Goal: Task Accomplishment & Management: Complete application form

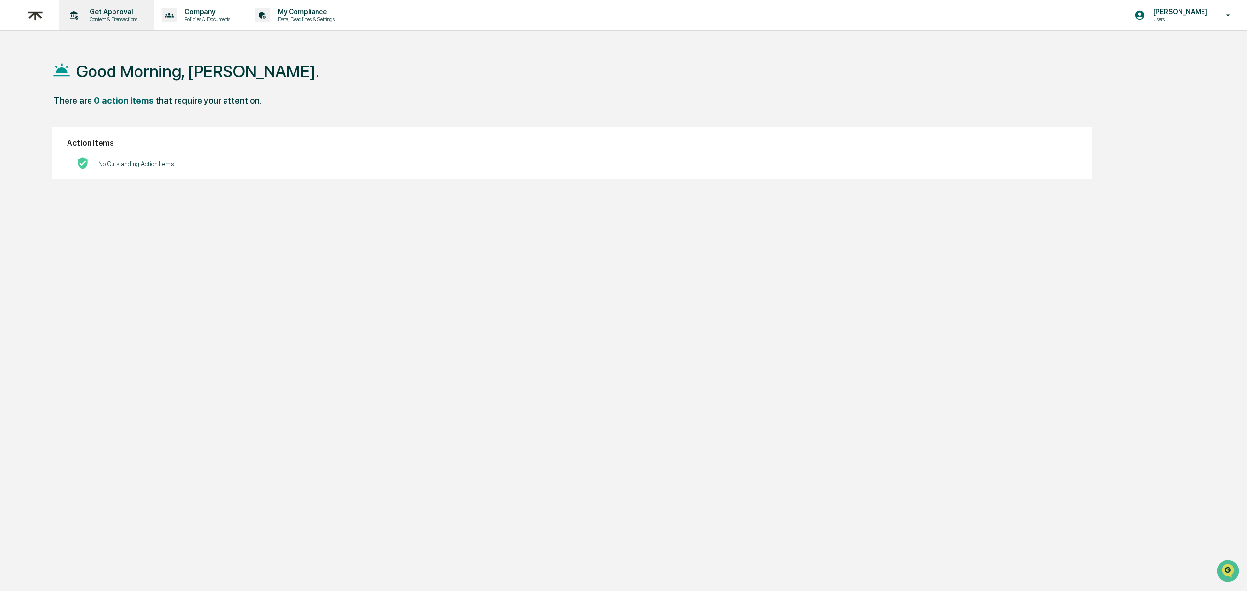
click at [110, 15] on p "Get Approval" at bounding box center [112, 12] width 61 height 8
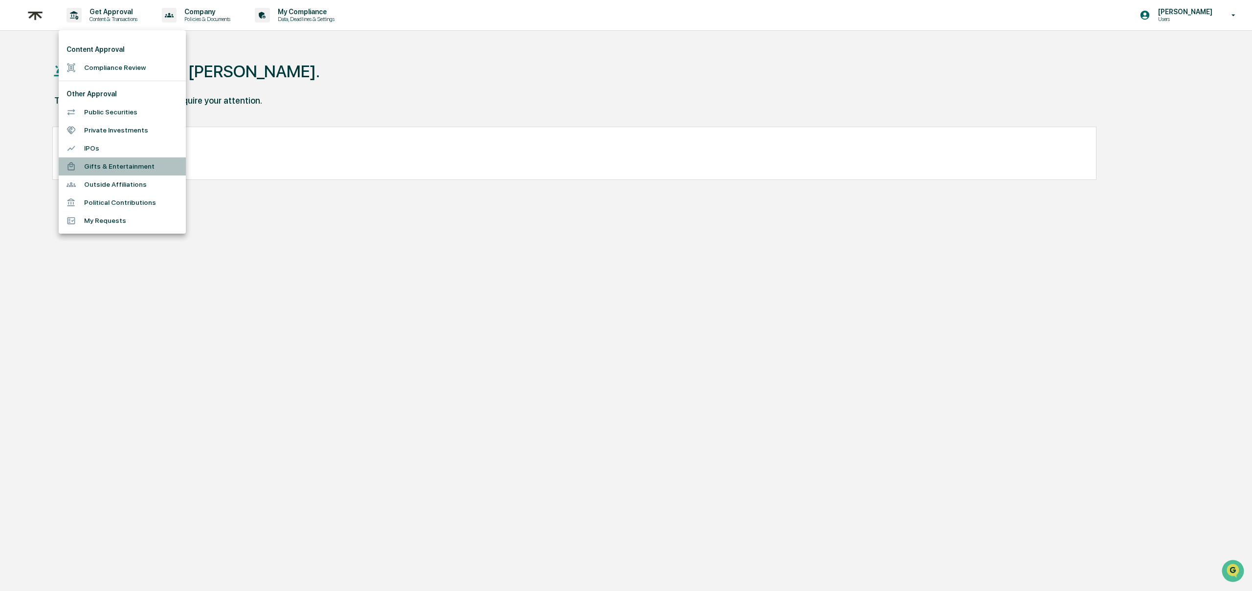
click at [114, 160] on li "Gifts & Entertainment" at bounding box center [122, 167] width 127 height 18
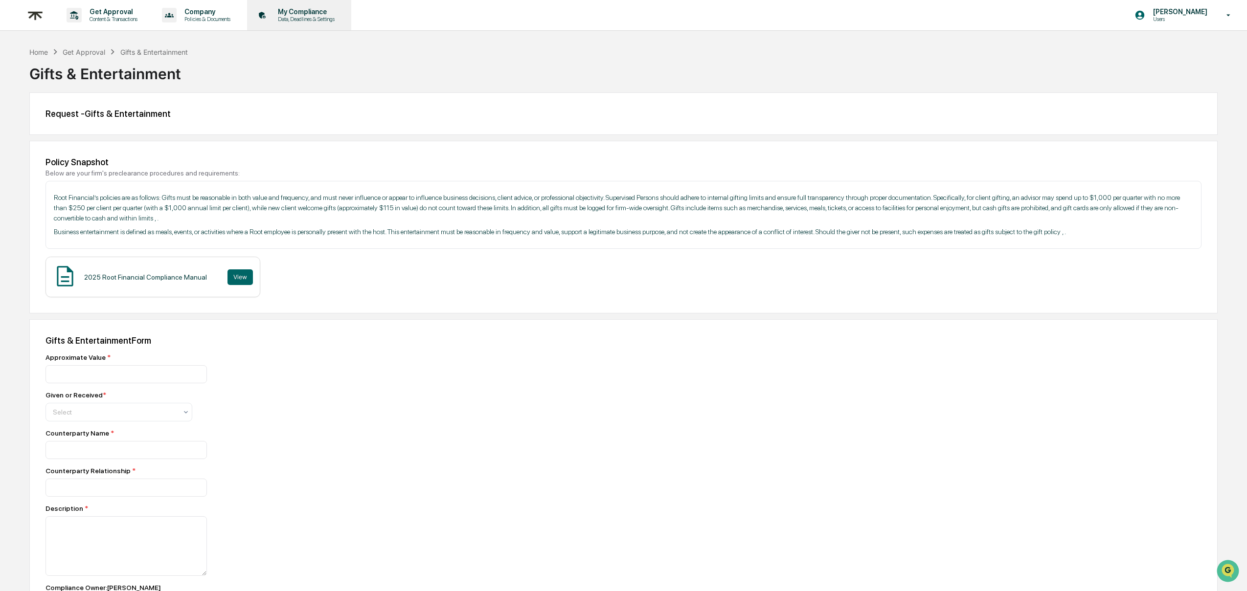
click at [270, 17] on icon at bounding box center [262, 15] width 15 height 15
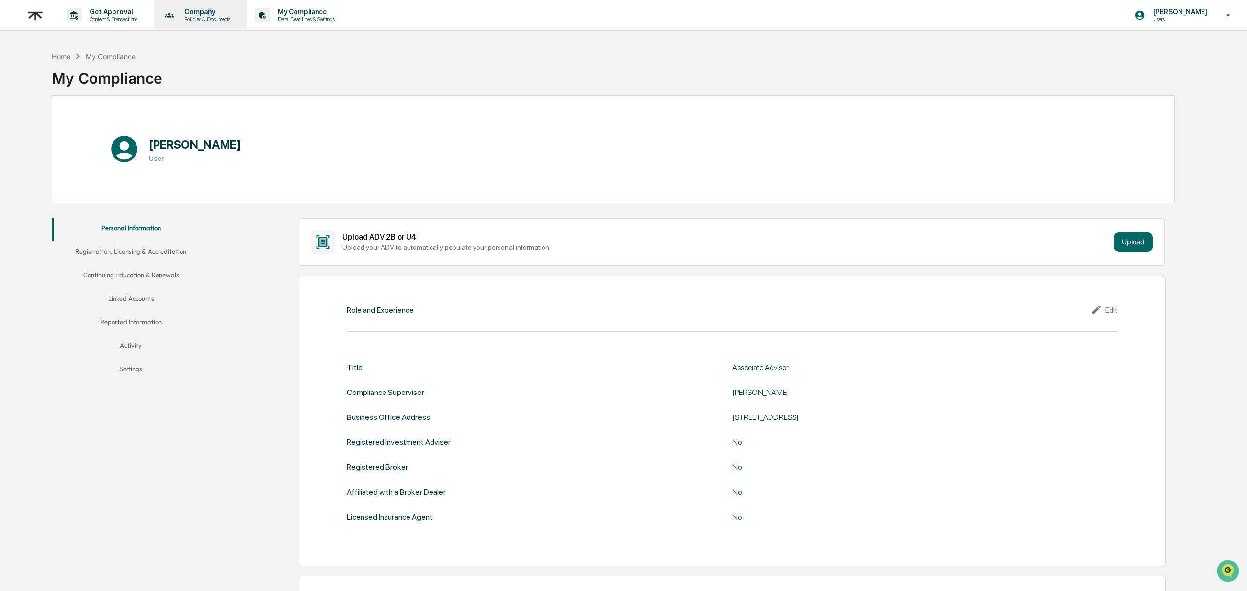
click at [224, 11] on p "Company" at bounding box center [206, 12] width 59 height 8
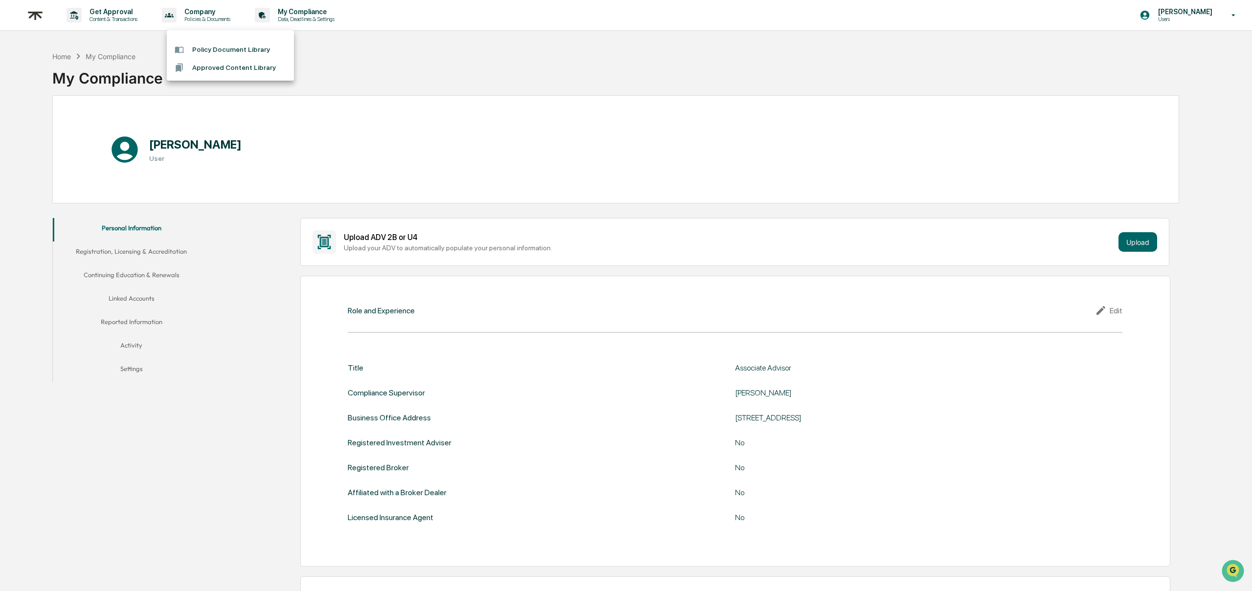
click at [147, 14] on div at bounding box center [626, 295] width 1252 height 591
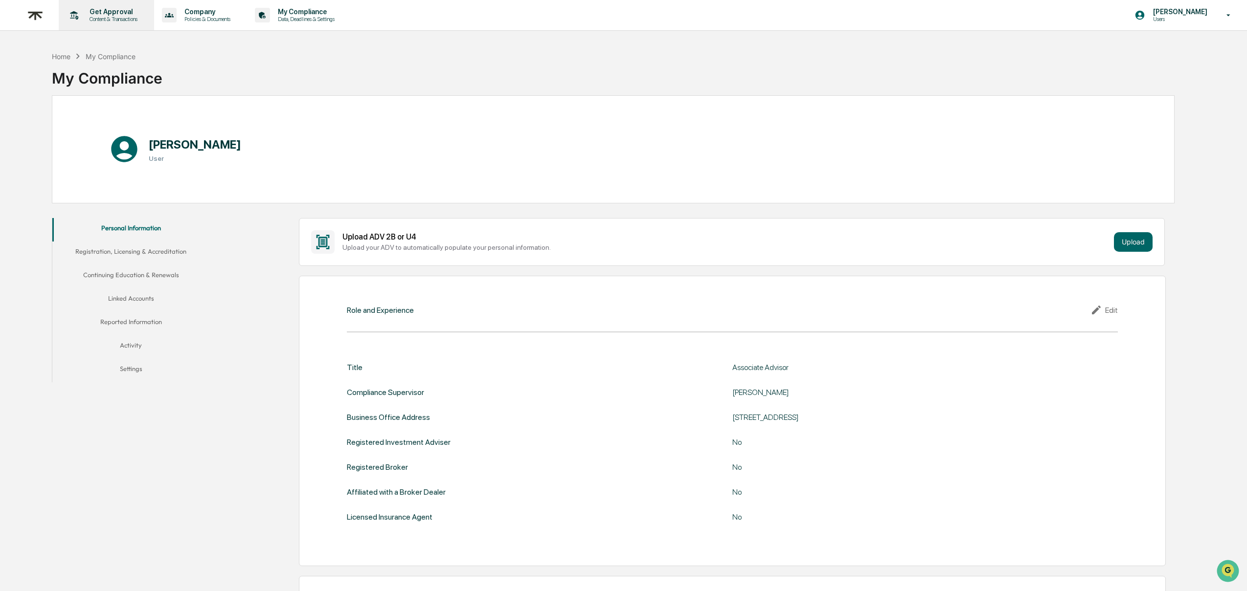
click at [140, 13] on p "Get Approval" at bounding box center [112, 12] width 61 height 8
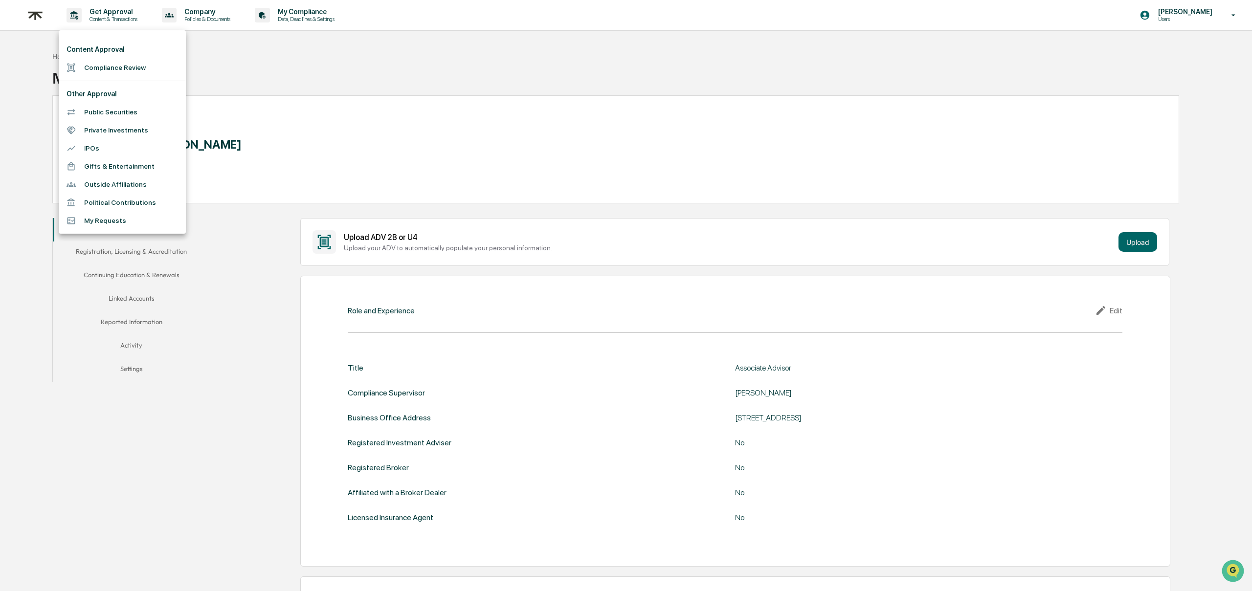
click at [296, 75] on div at bounding box center [626, 295] width 1252 height 591
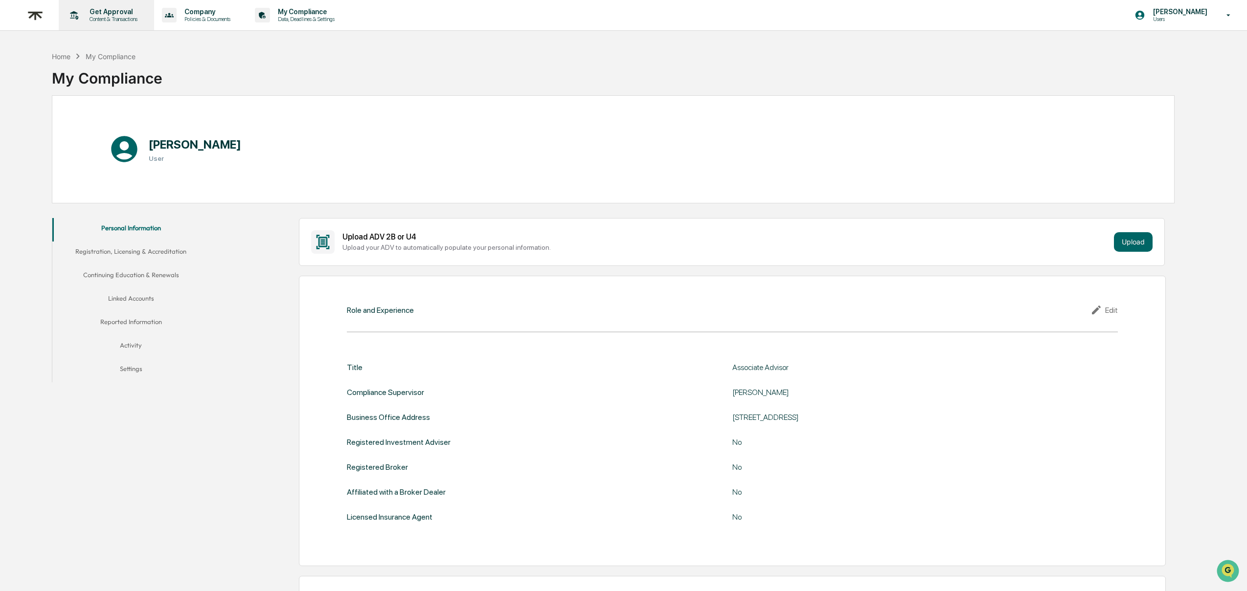
click at [123, 11] on p "Get Approval" at bounding box center [112, 12] width 61 height 8
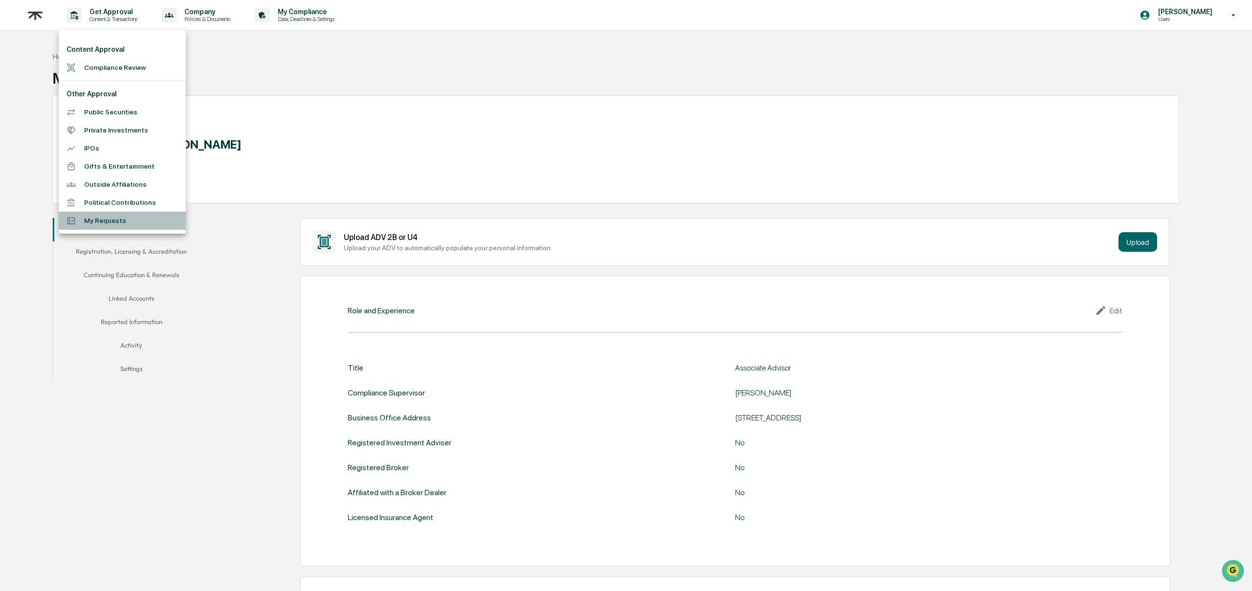
click at [107, 219] on li "My Requests" at bounding box center [122, 221] width 127 height 18
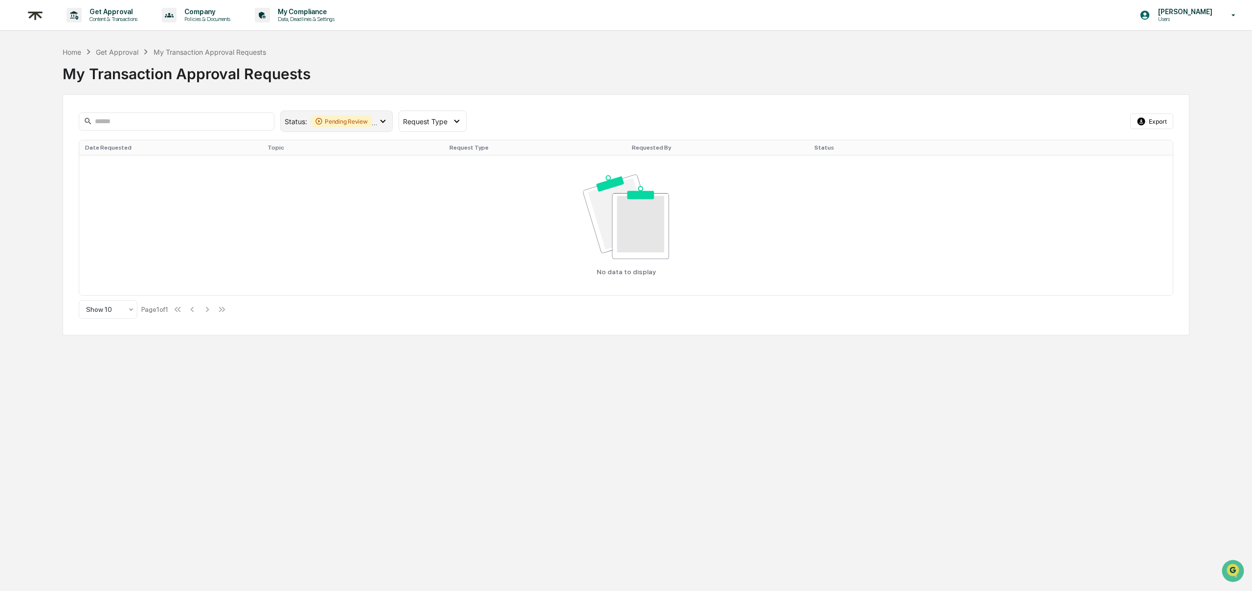
click at [381, 122] on icon at bounding box center [383, 121] width 11 height 11
click at [295, 200] on div at bounding box center [293, 204] width 9 height 9
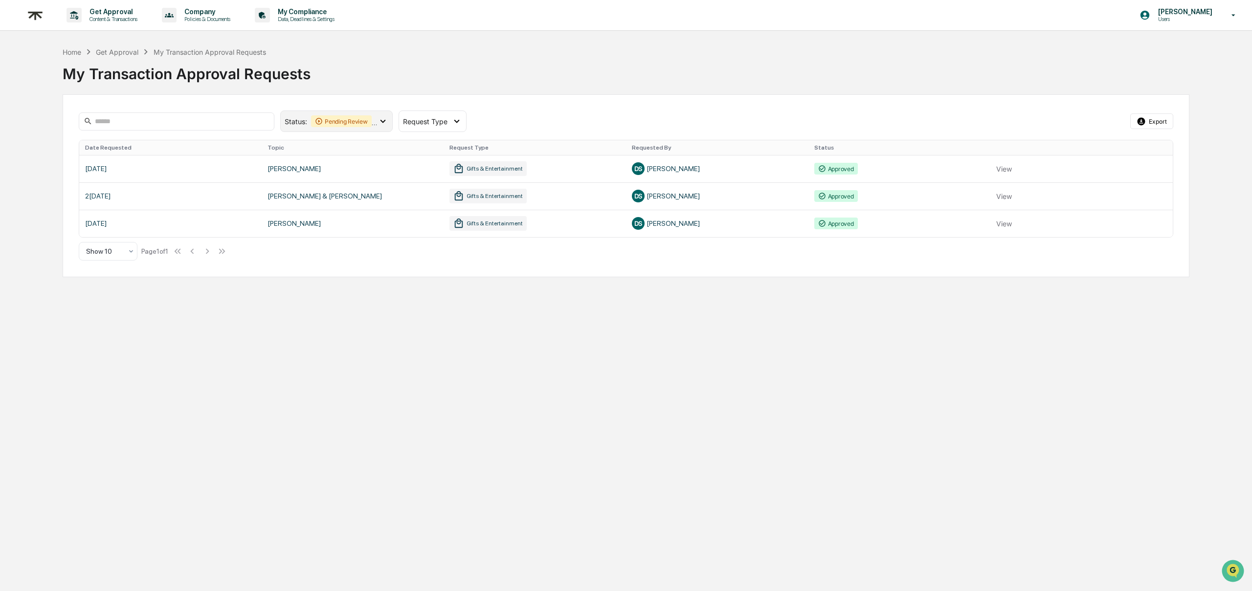
click at [384, 119] on icon at bounding box center [383, 121] width 11 height 11
click at [294, 185] on icon at bounding box center [293, 185] width 11 height 7
click at [378, 125] on icon at bounding box center [383, 121] width 11 height 11
click at [294, 163] on icon at bounding box center [293, 165] width 11 height 7
click at [1001, 168] on link at bounding box center [626, 168] width 1094 height 27
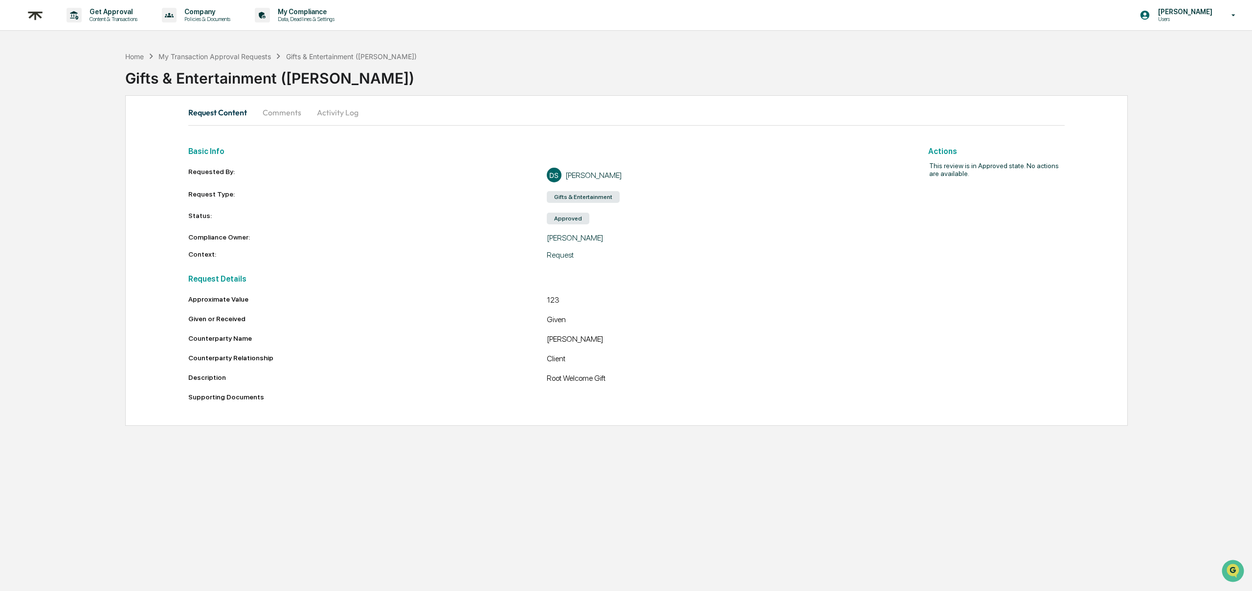
drag, startPoint x: 328, startPoint y: 115, endPoint x: 311, endPoint y: 113, distance: 17.2
click at [328, 115] on button "Activity Log" at bounding box center [337, 112] width 57 height 23
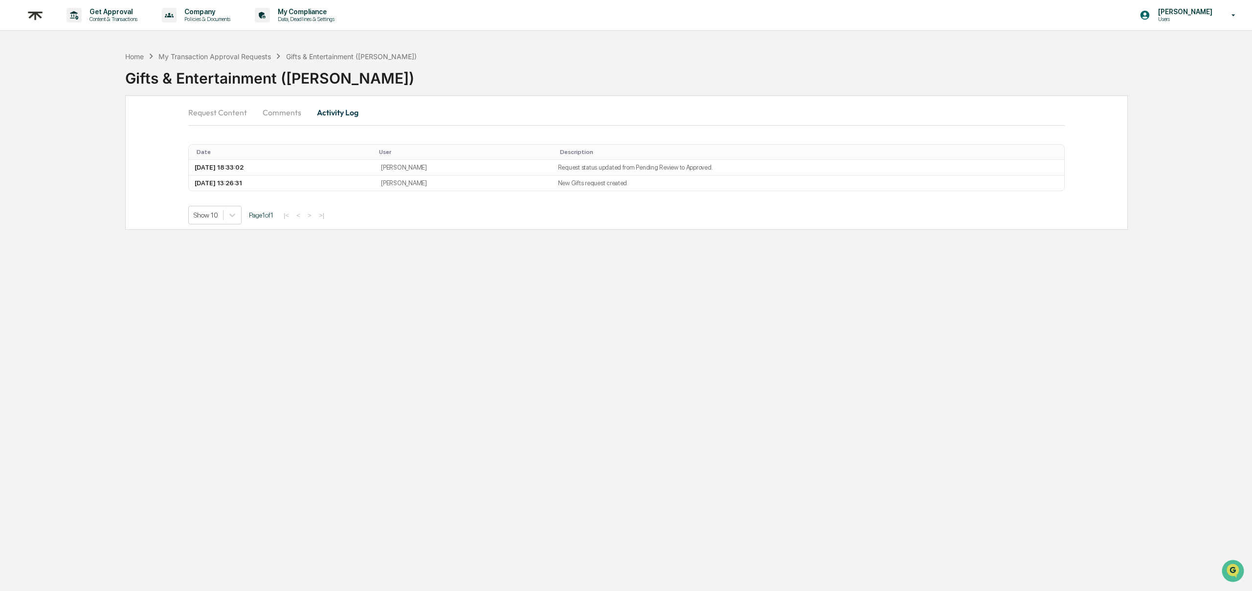
click at [291, 114] on button "Comments" at bounding box center [282, 112] width 54 height 23
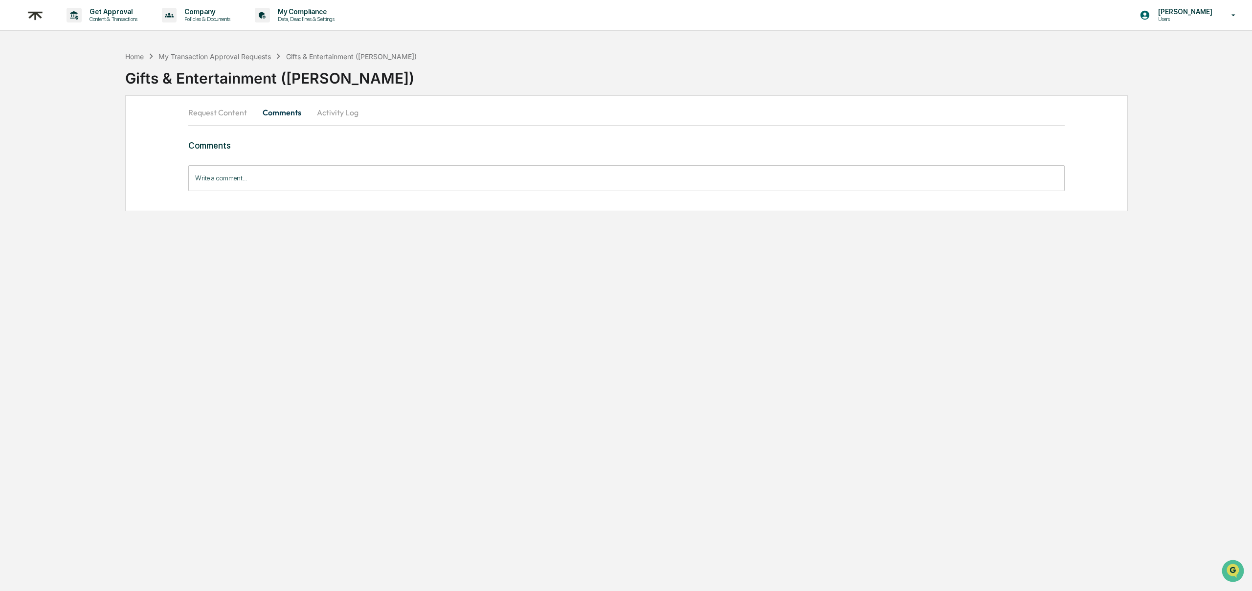
click at [335, 109] on button "Activity Log" at bounding box center [337, 112] width 57 height 23
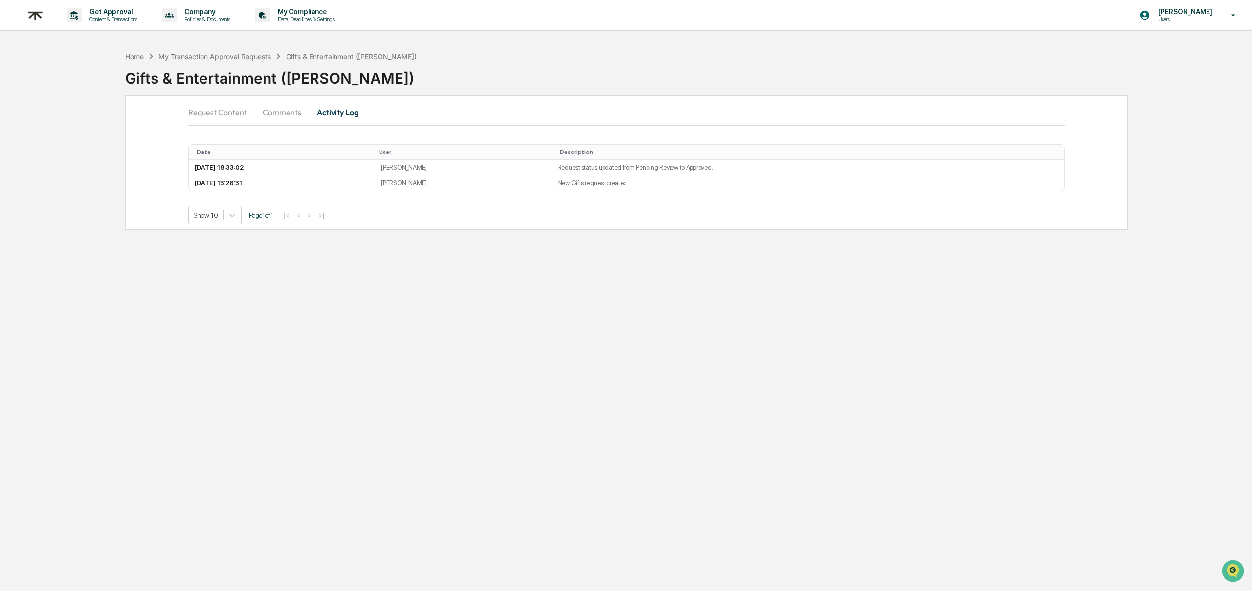
click at [210, 105] on button "Request Content" at bounding box center [221, 112] width 67 height 23
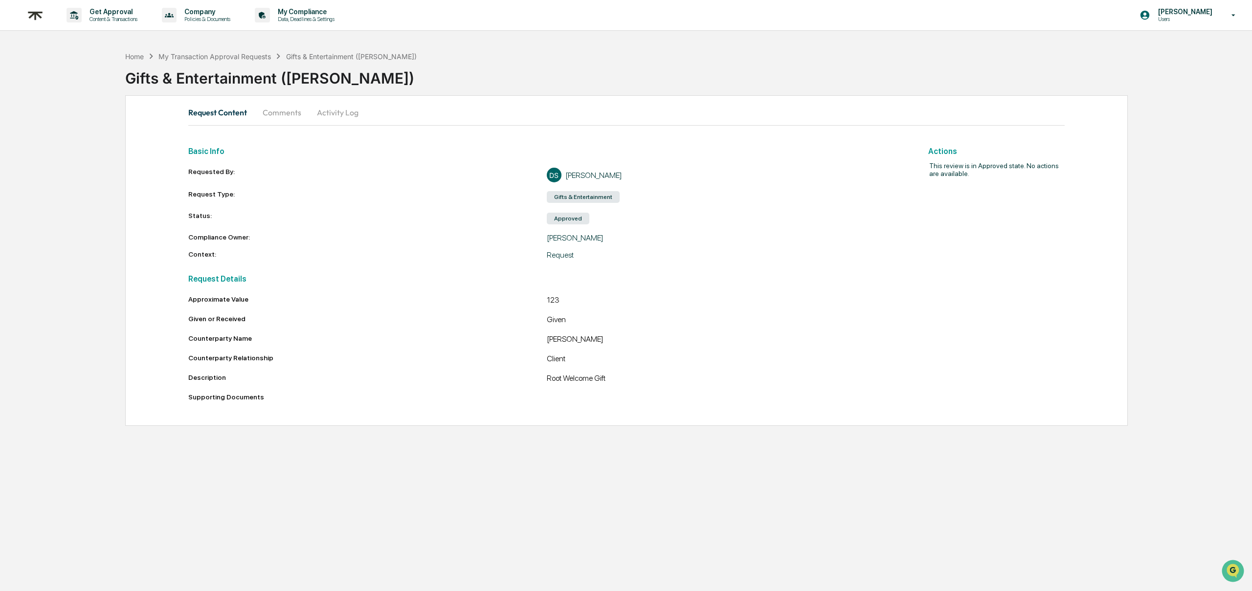
click at [227, 64] on div "Gifts & Entertainment ([PERSON_NAME])" at bounding box center [688, 74] width 1127 height 25
click at [227, 61] on div "Home My Transaction Approval Requests Gifts & Entertainment ([PERSON_NAME])" at bounding box center [271, 56] width 292 height 11
click at [231, 57] on div "My Transaction Approval Requests" at bounding box center [215, 56] width 113 height 8
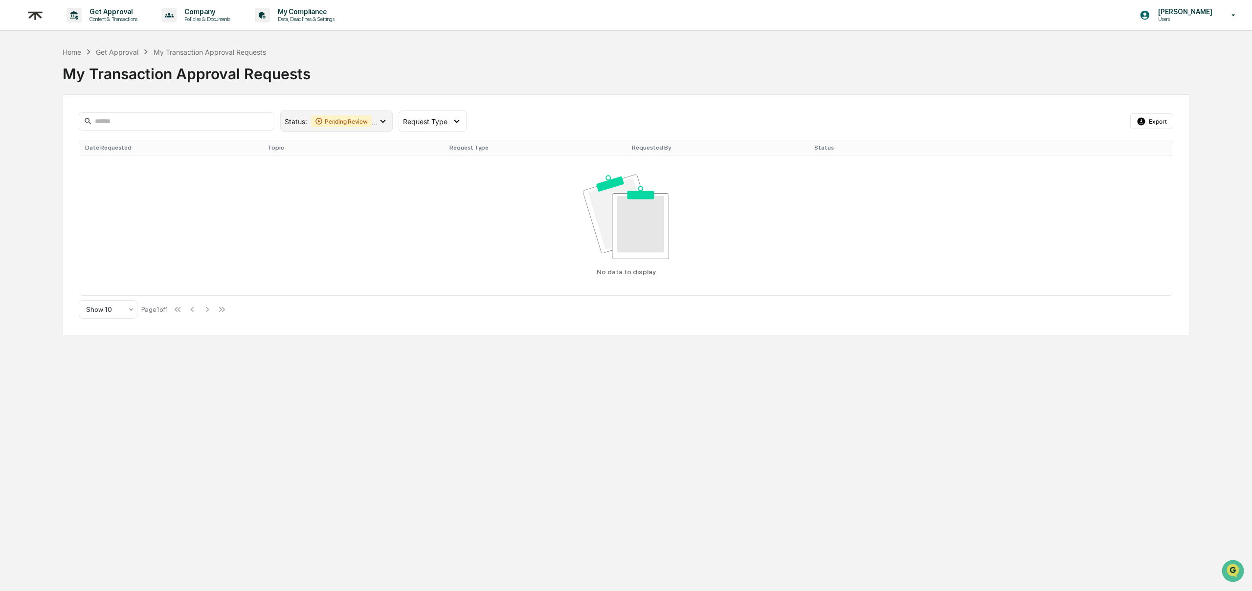
click at [364, 117] on div "Pending Review" at bounding box center [341, 121] width 61 height 12
click at [287, 205] on div "Approved" at bounding box center [337, 205] width 105 height 18
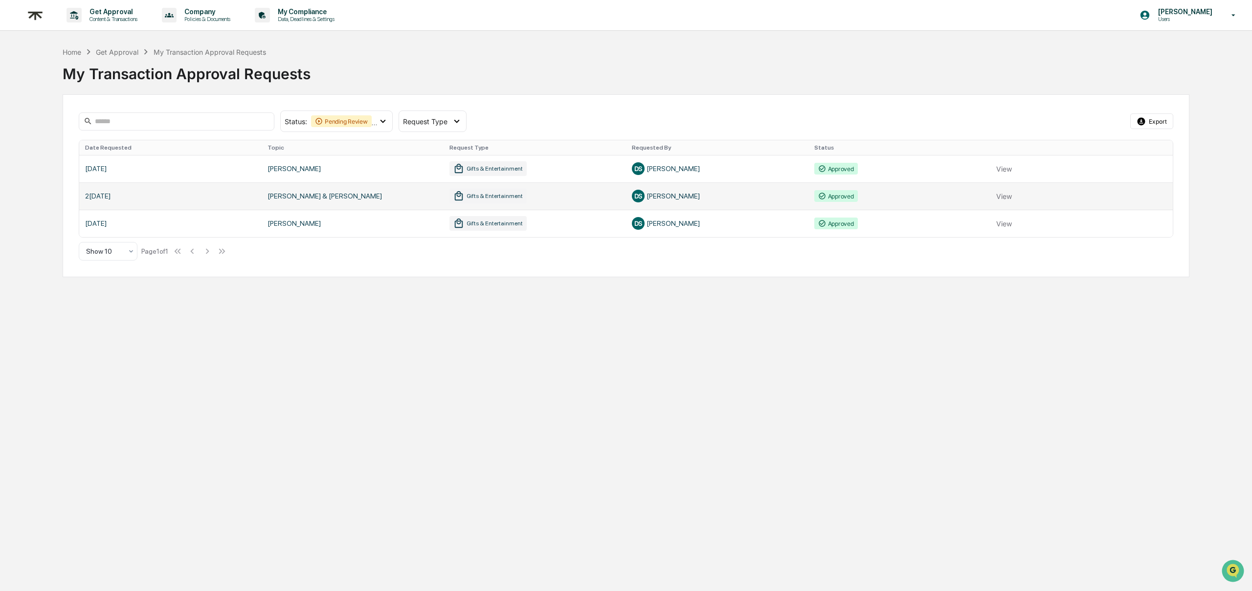
click at [1001, 193] on link at bounding box center [626, 195] width 1094 height 27
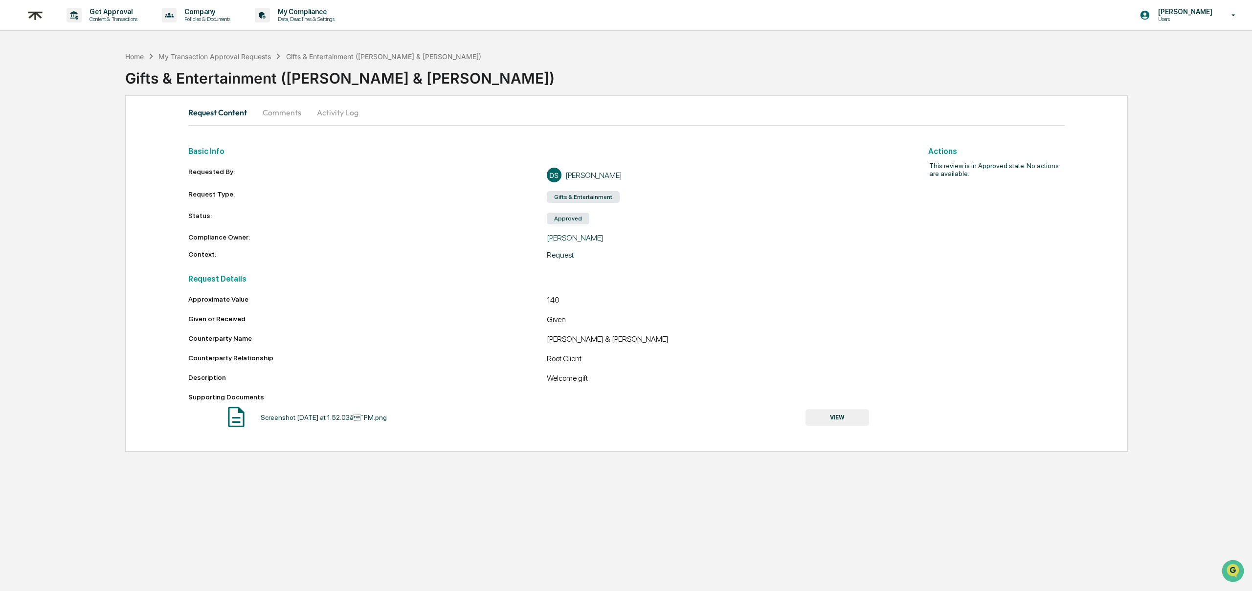
click at [822, 423] on button "VIEW" at bounding box center [838, 417] width 64 height 17
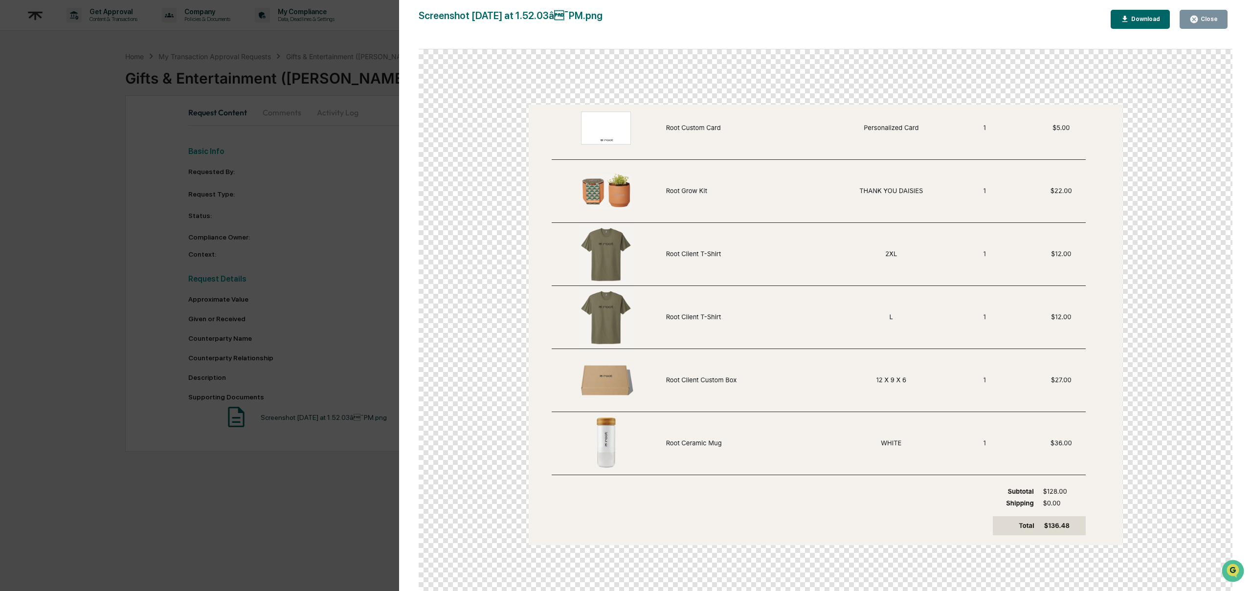
click at [1211, 11] on button "Close" at bounding box center [1204, 19] width 48 height 19
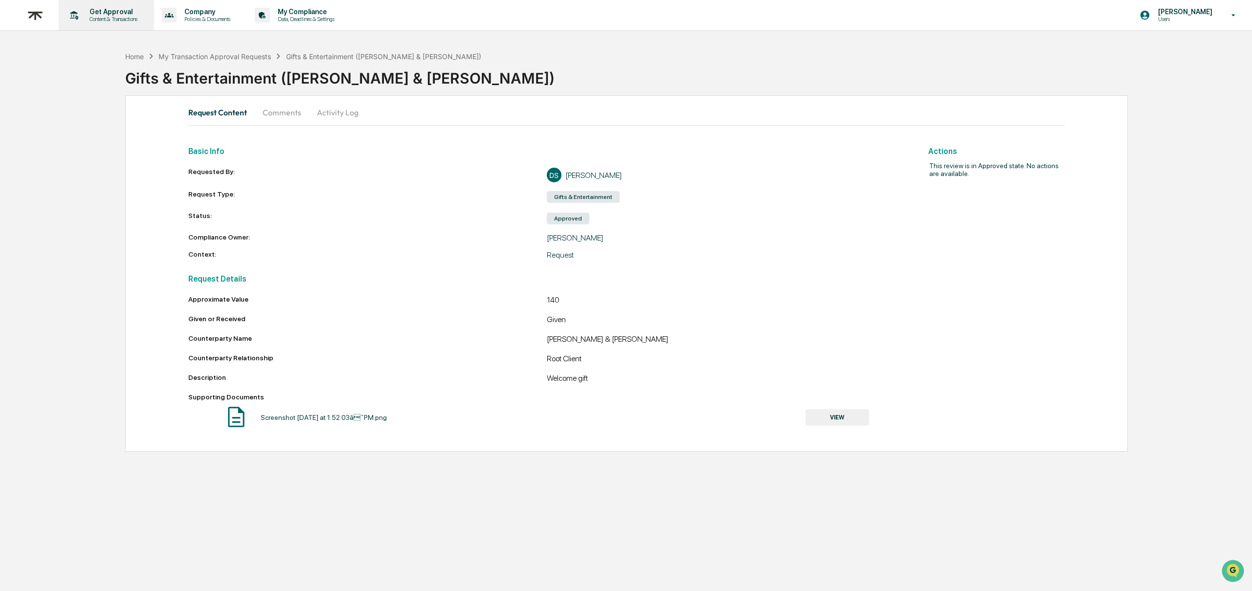
click at [118, 20] on p "Content & Transactions" at bounding box center [112, 19] width 61 height 7
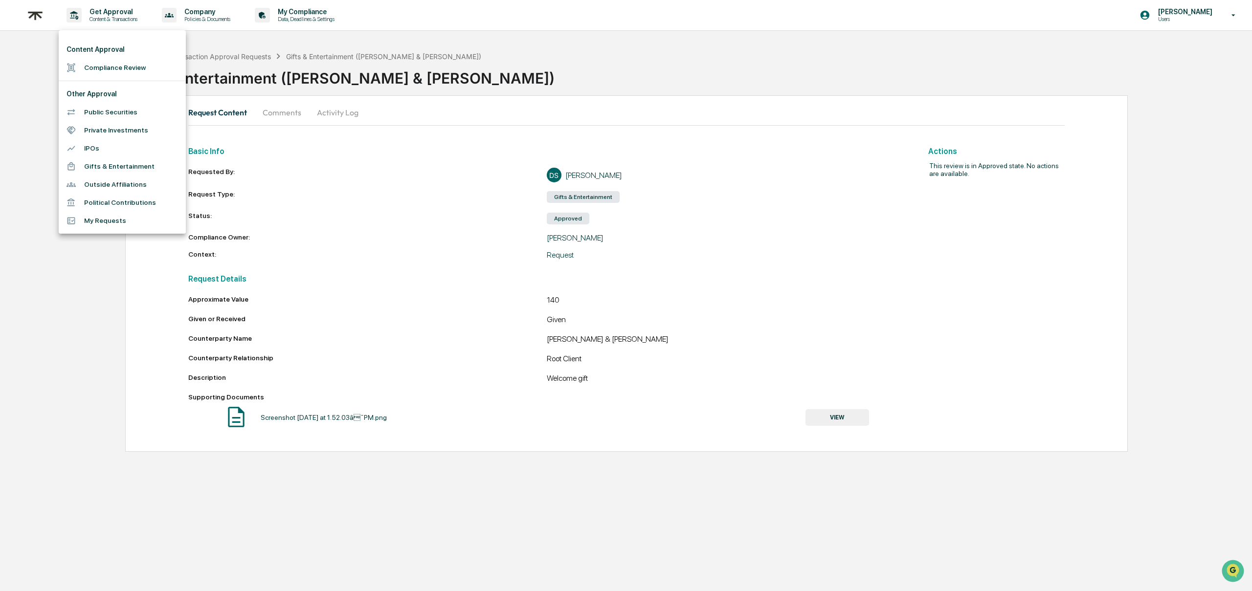
click at [247, 43] on div at bounding box center [626, 295] width 1252 height 591
click at [251, 59] on div "My Transaction Approval Requests" at bounding box center [215, 56] width 113 height 8
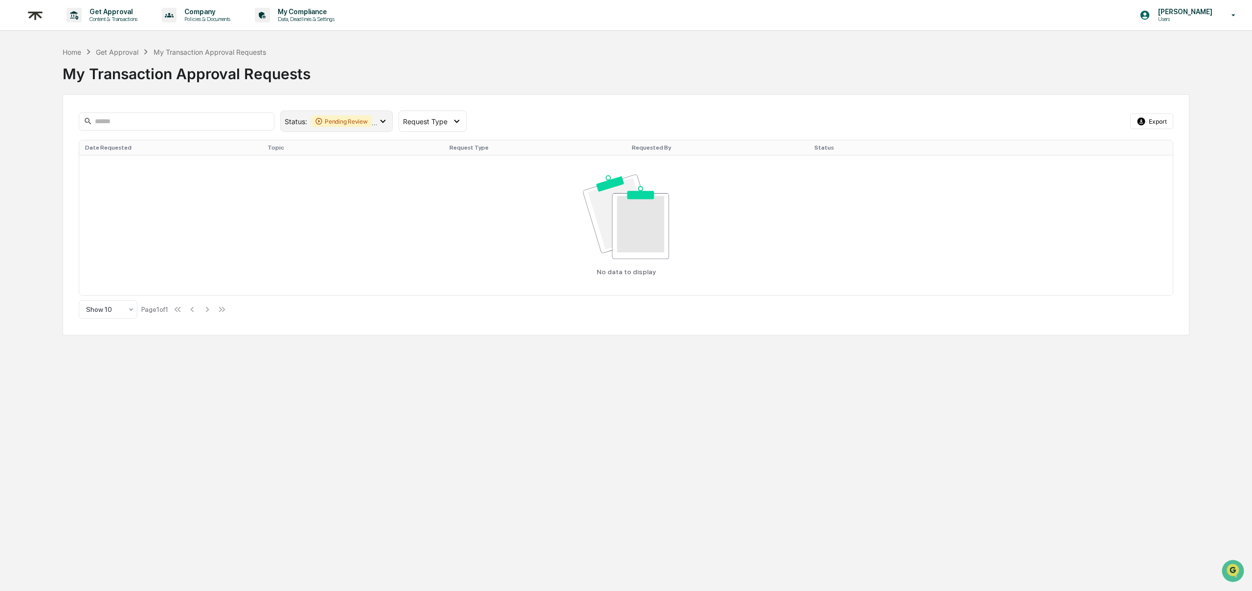
click at [382, 117] on icon at bounding box center [383, 121] width 11 height 11
click at [299, 204] on div "Approved" at bounding box center [337, 205] width 105 height 18
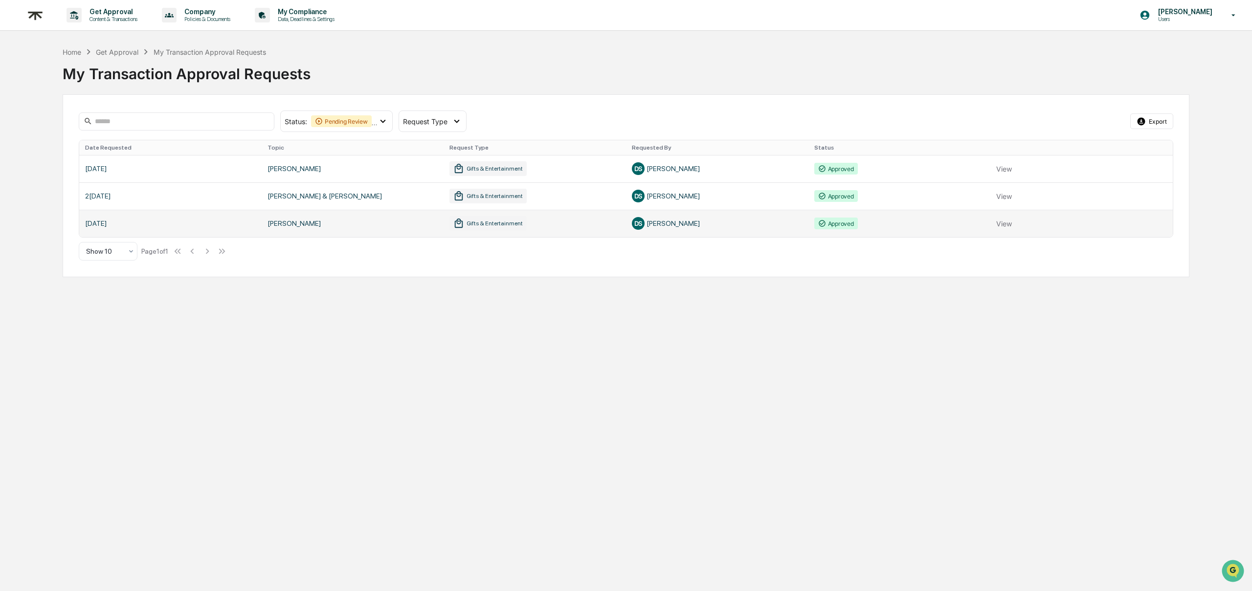
click at [1004, 222] on link at bounding box center [626, 223] width 1094 height 27
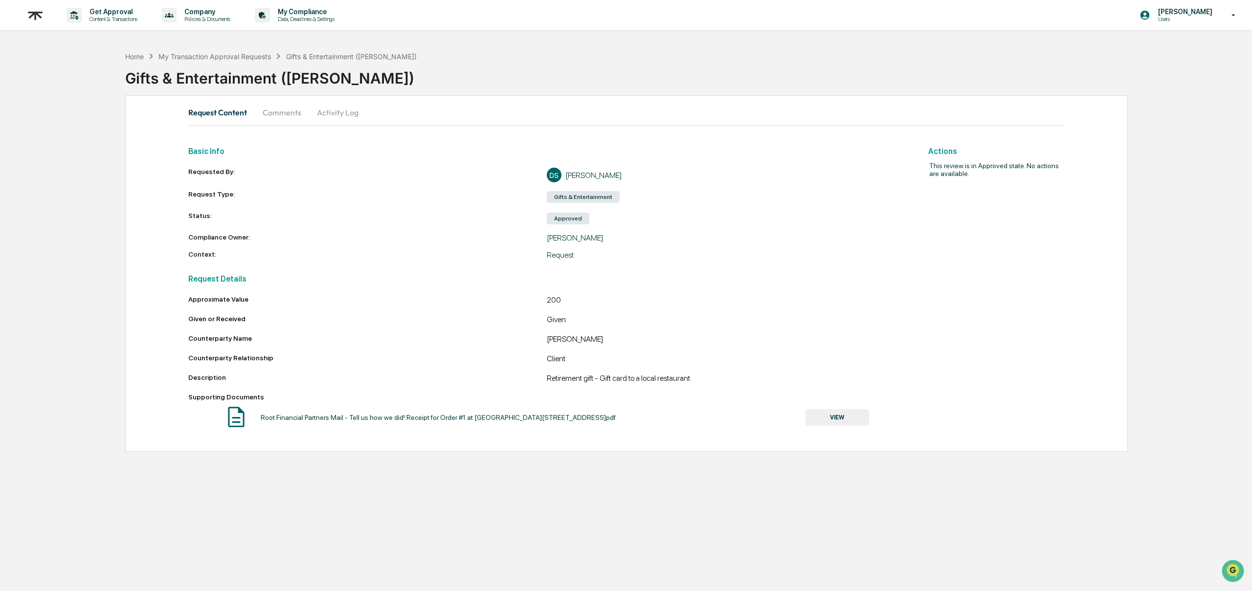
click at [273, 418] on div "Root Financial Partners Mail - Tell us how we did! Receipt for Order #1 at [GEO…" at bounding box center [438, 418] width 355 height 8
drag, startPoint x: 277, startPoint y: 420, endPoint x: 383, endPoint y: 413, distance: 106.4
click at [281, 420] on div "Root Financial Partners Mail - Tell us how we did! Receipt for Order #1 at [GEO…" at bounding box center [438, 418] width 355 height 8
click at [812, 419] on button "VIEW" at bounding box center [838, 417] width 64 height 17
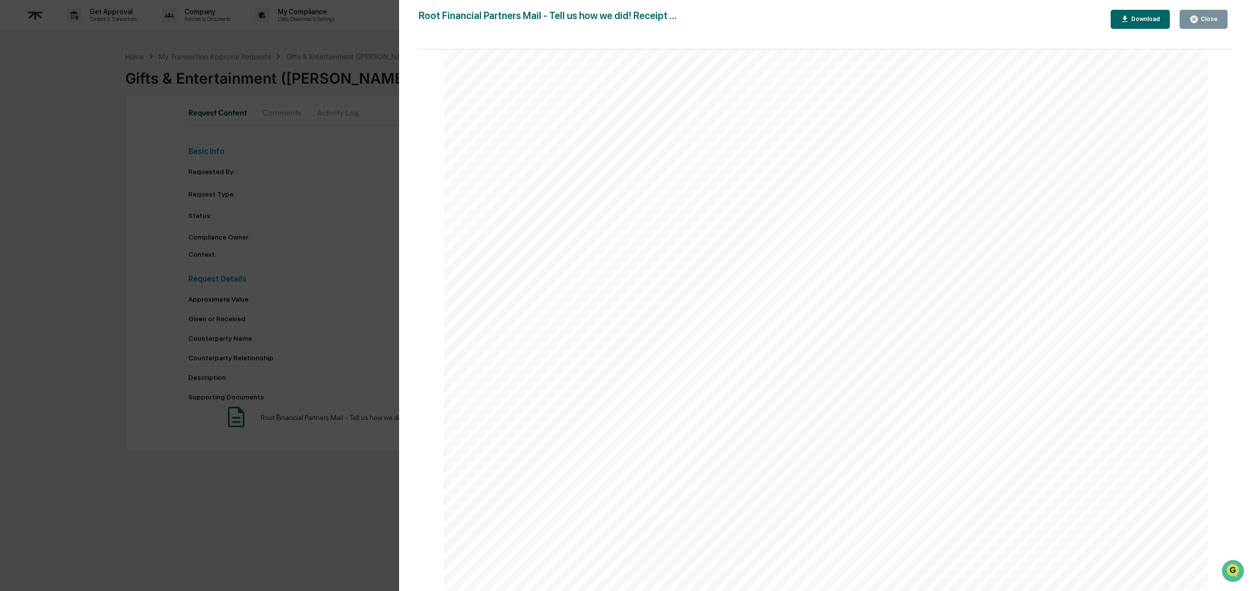
scroll to position [82, 0]
click at [1205, 14] on button "Close" at bounding box center [1204, 19] width 48 height 19
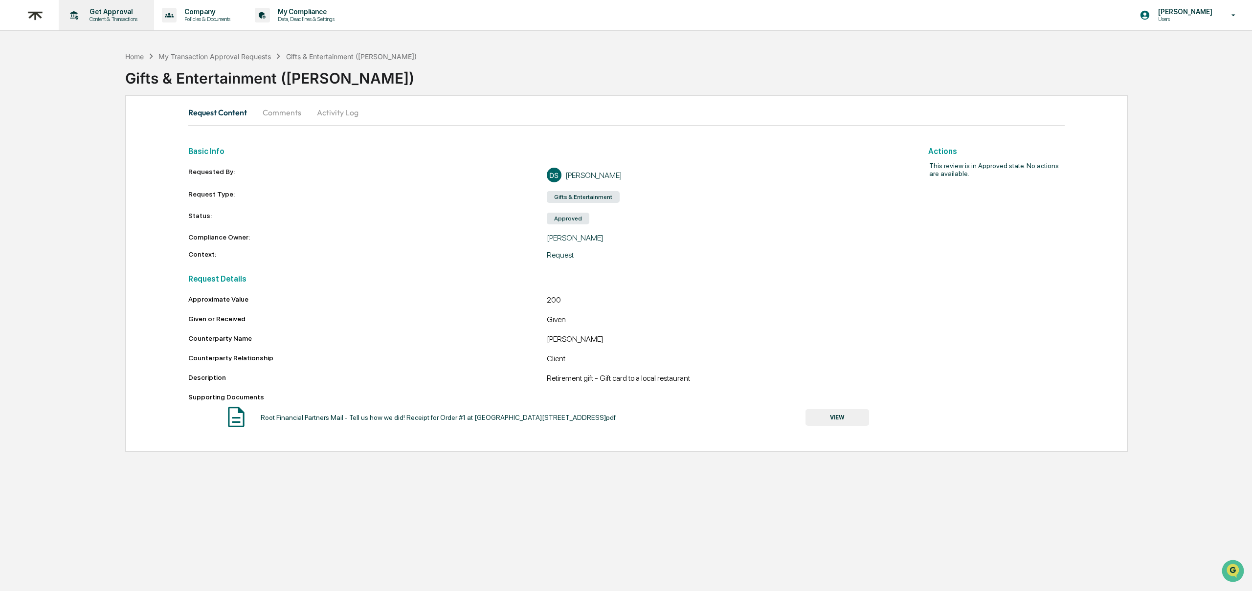
click at [122, 16] on p "Content & Transactions" at bounding box center [112, 19] width 61 height 7
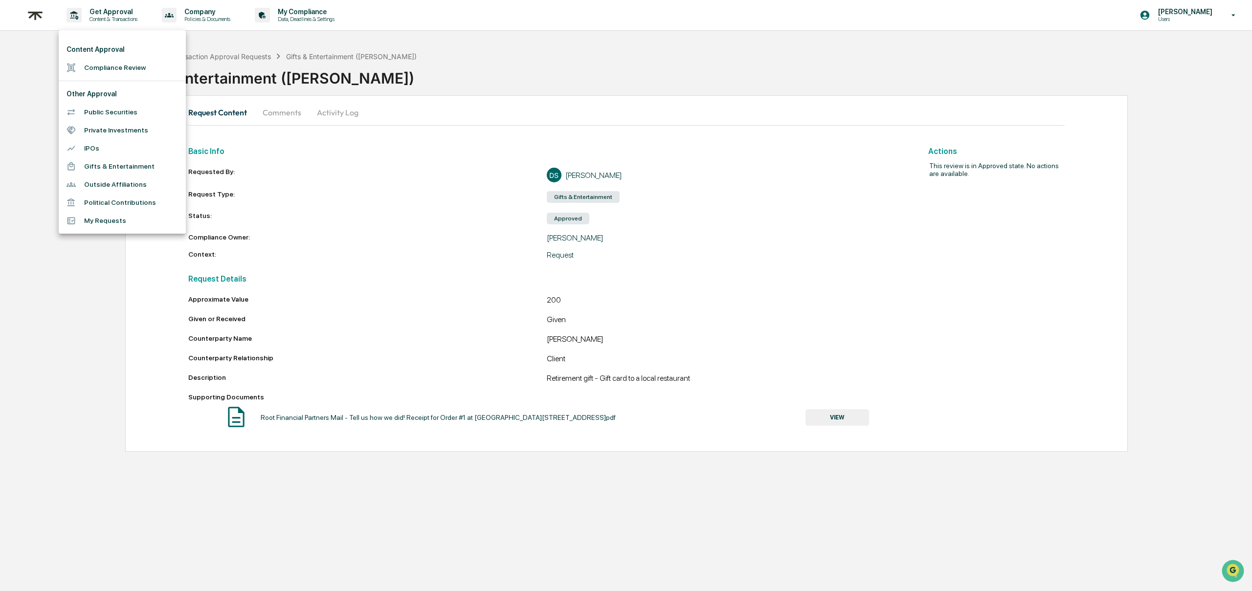
click at [107, 169] on li "Gifts & Entertainment" at bounding box center [122, 167] width 127 height 18
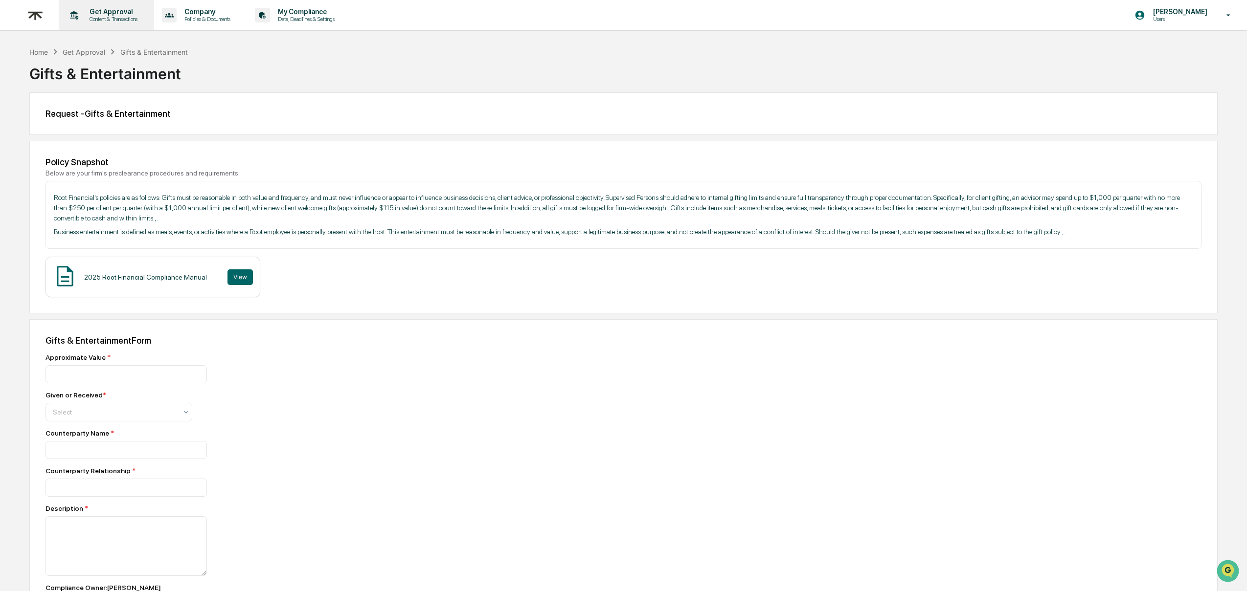
click at [132, 17] on p "Content & Transactions" at bounding box center [112, 19] width 61 height 7
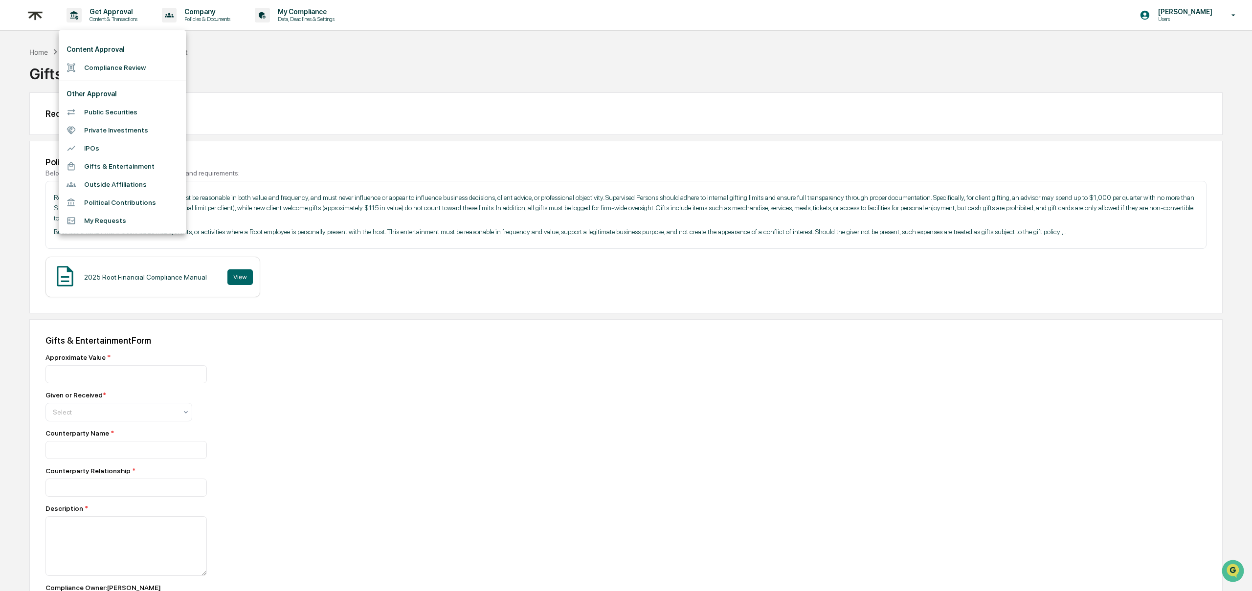
click at [84, 222] on li "My Requests" at bounding box center [122, 221] width 127 height 18
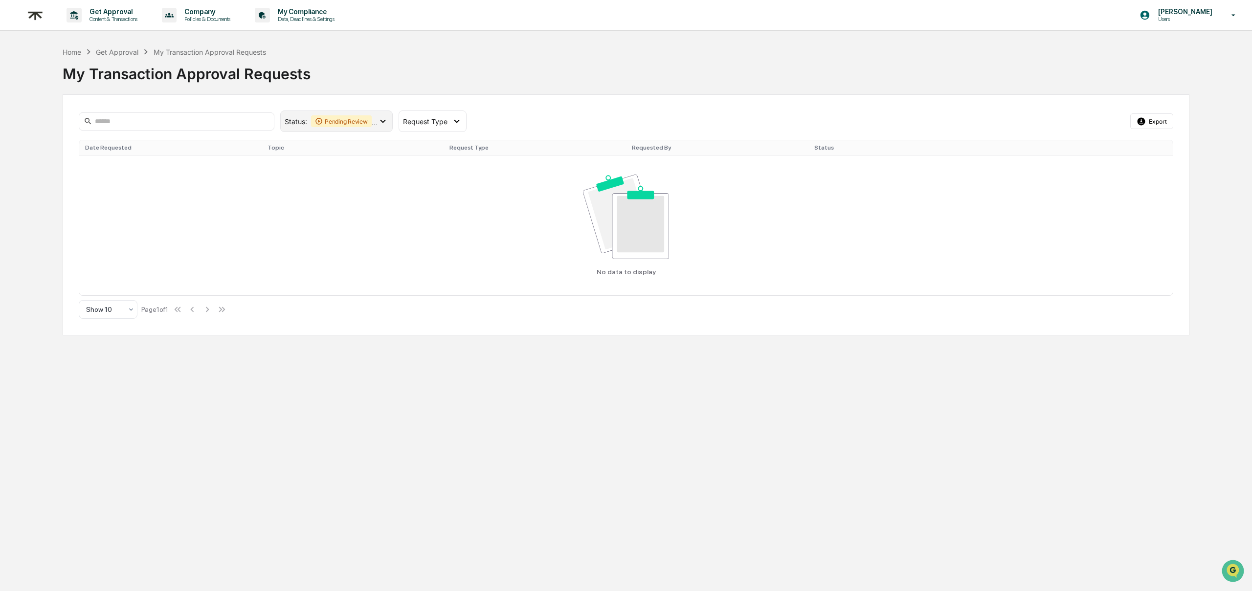
click at [382, 123] on icon at bounding box center [383, 121] width 11 height 11
click at [298, 201] on div "Approved" at bounding box center [337, 205] width 105 height 18
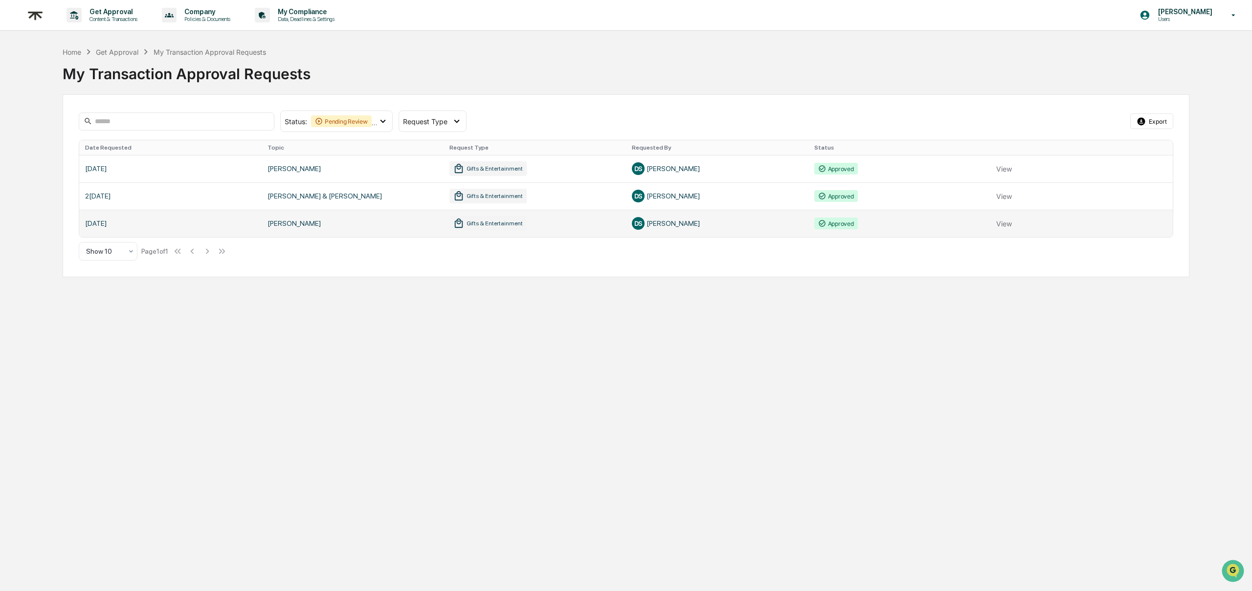
click at [1016, 223] on link at bounding box center [626, 223] width 1094 height 27
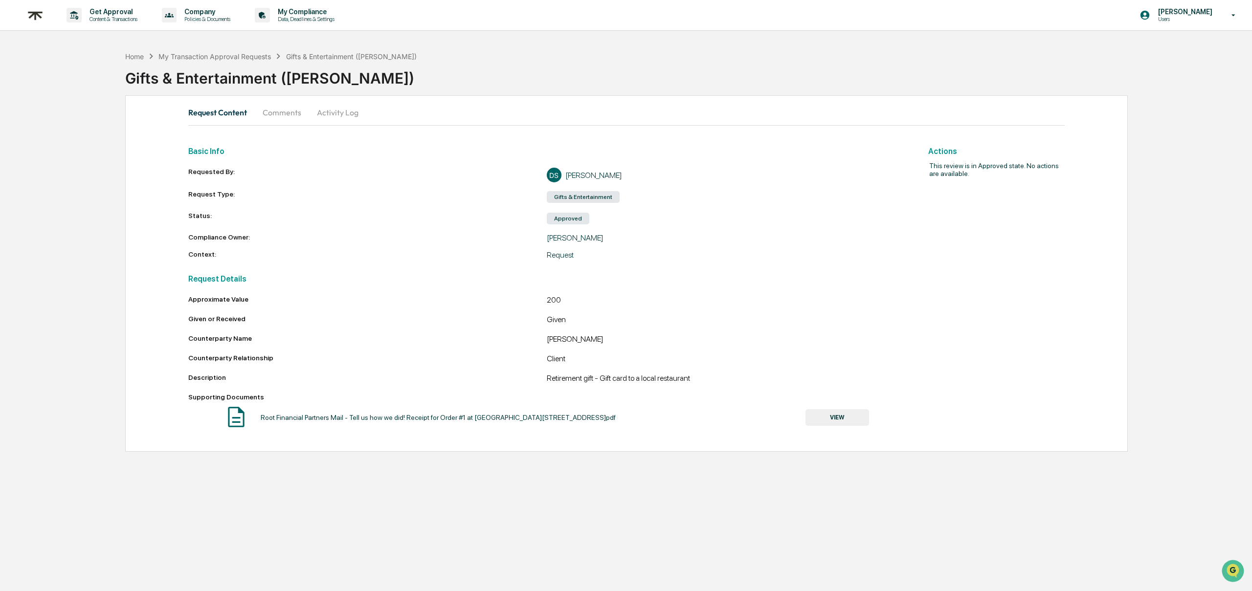
click at [816, 412] on button "VIEW" at bounding box center [838, 417] width 64 height 17
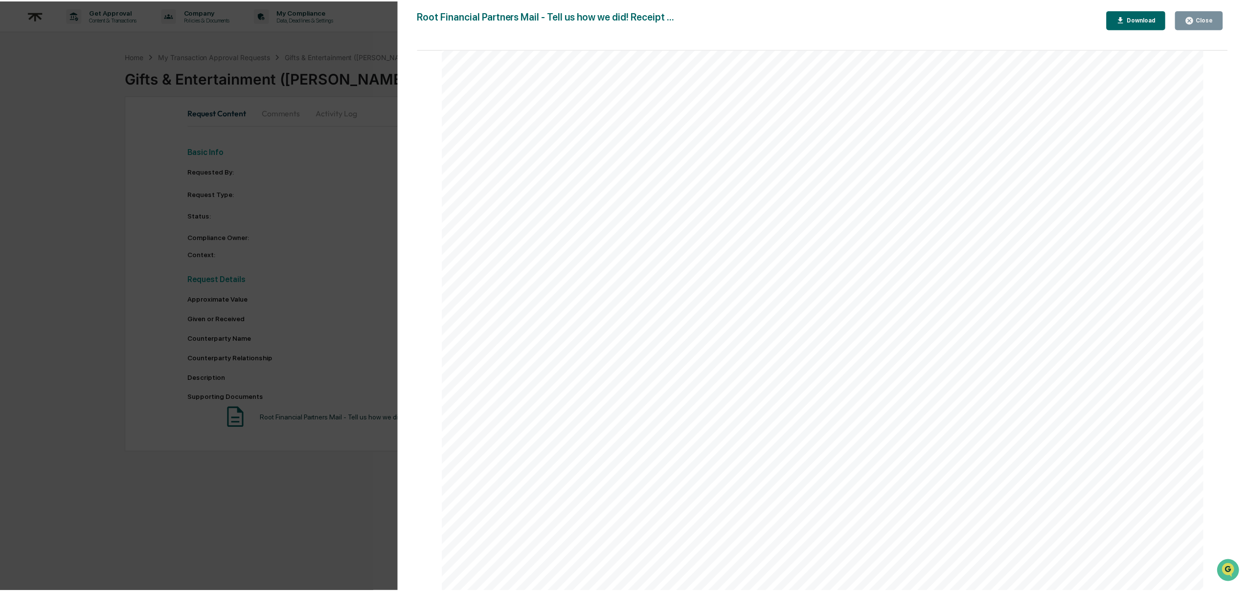
scroll to position [411, 0]
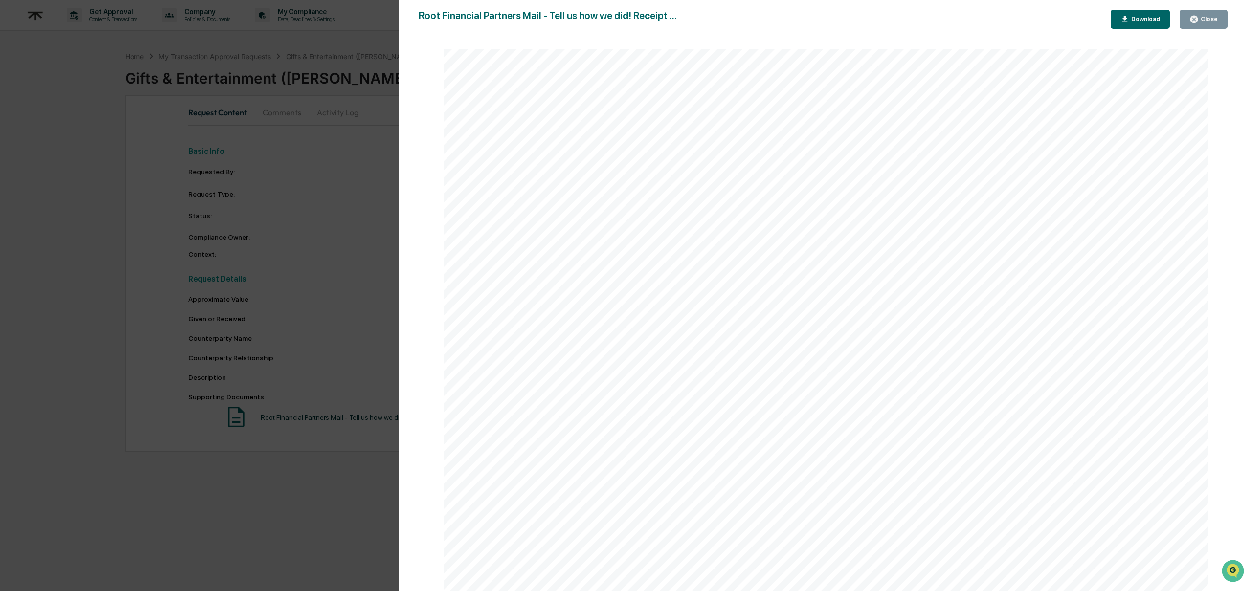
click at [1213, 23] on div "Close" at bounding box center [1204, 19] width 28 height 9
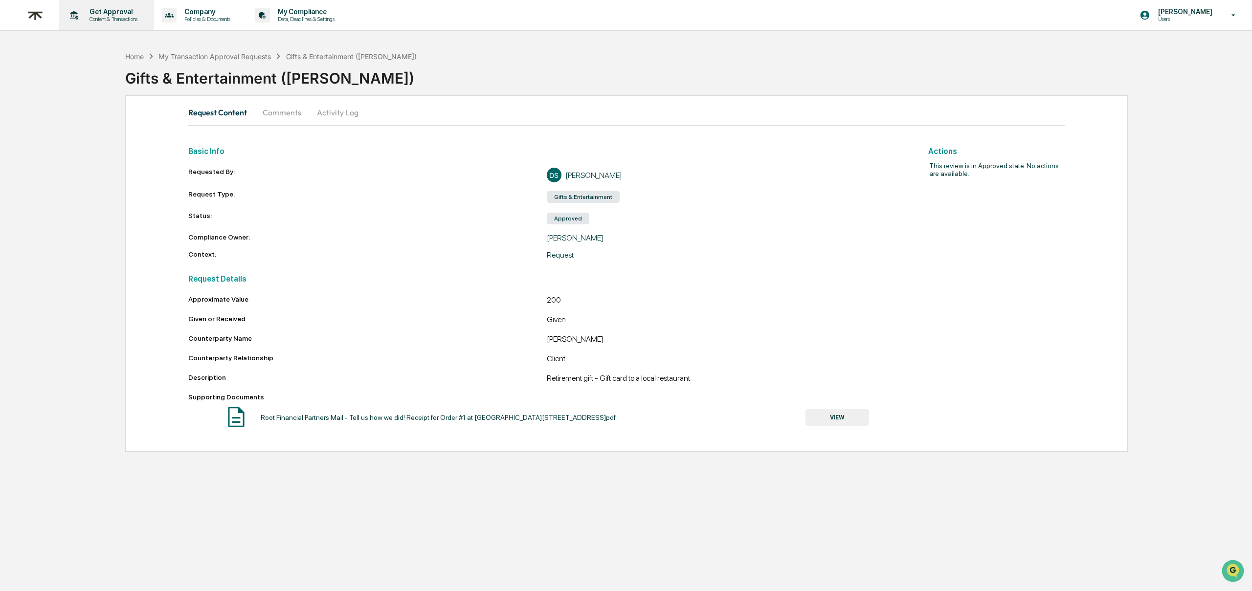
click at [117, 15] on p "Get Approval" at bounding box center [112, 12] width 61 height 8
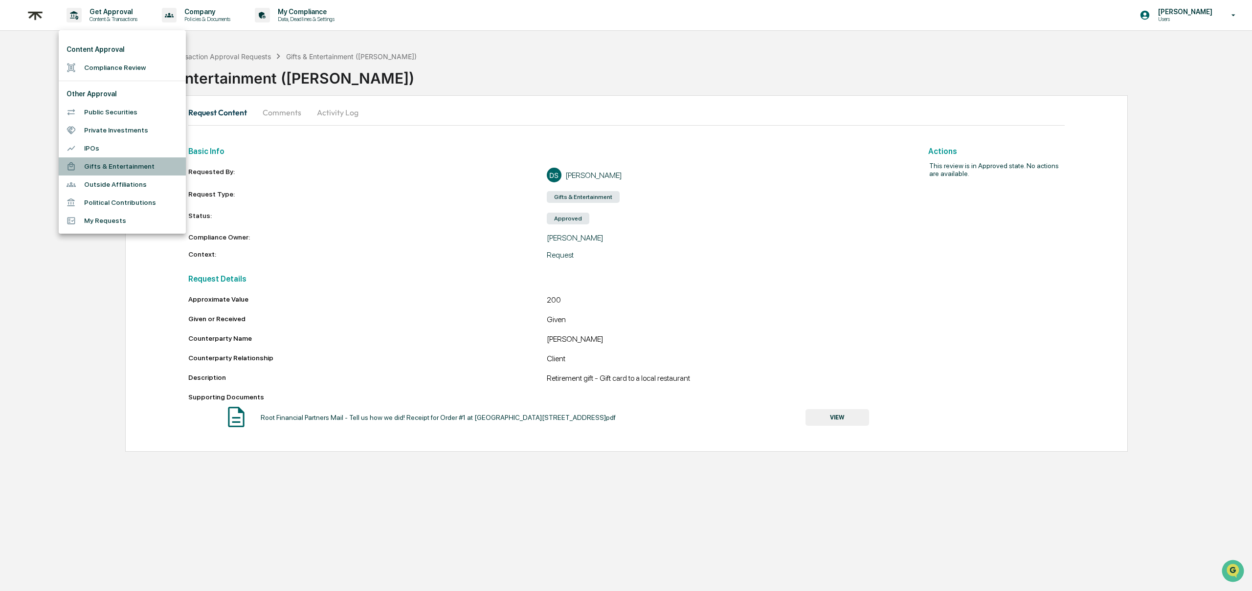
click at [95, 165] on li "Gifts & Entertainment" at bounding box center [122, 167] width 127 height 18
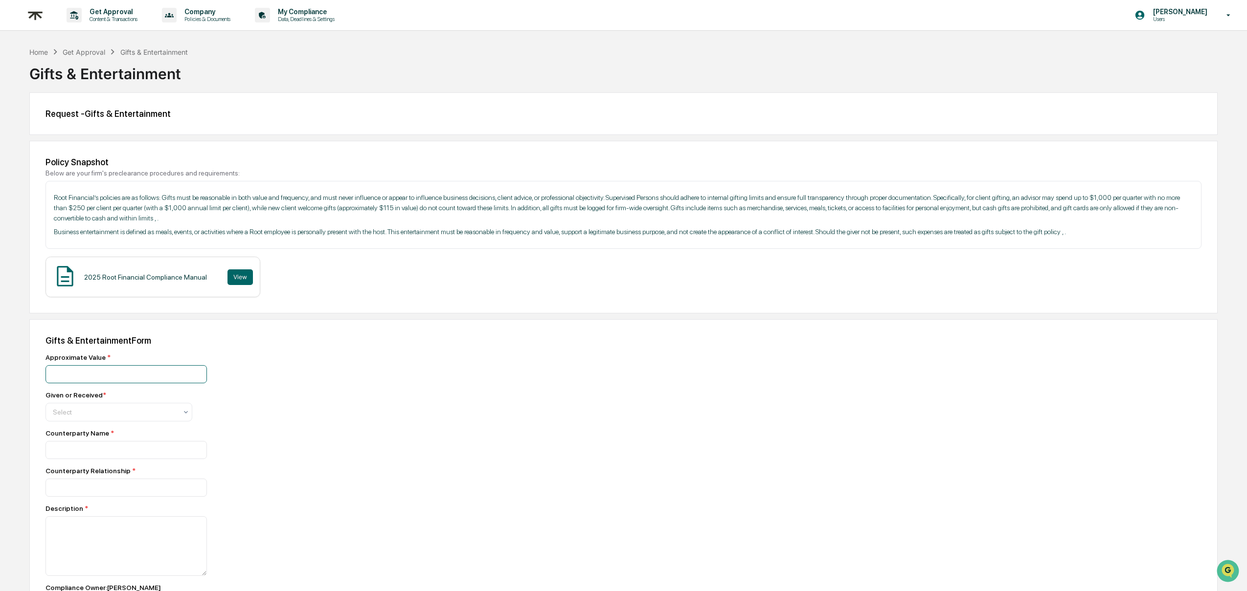
click at [123, 384] on input "number" at bounding box center [125, 374] width 161 height 18
type input "***"
click at [108, 419] on div "Select" at bounding box center [115, 413] width 134 height 14
click at [88, 447] on div "Given" at bounding box center [119, 448] width 146 height 20
click at [96, 459] on input at bounding box center [125, 450] width 161 height 18
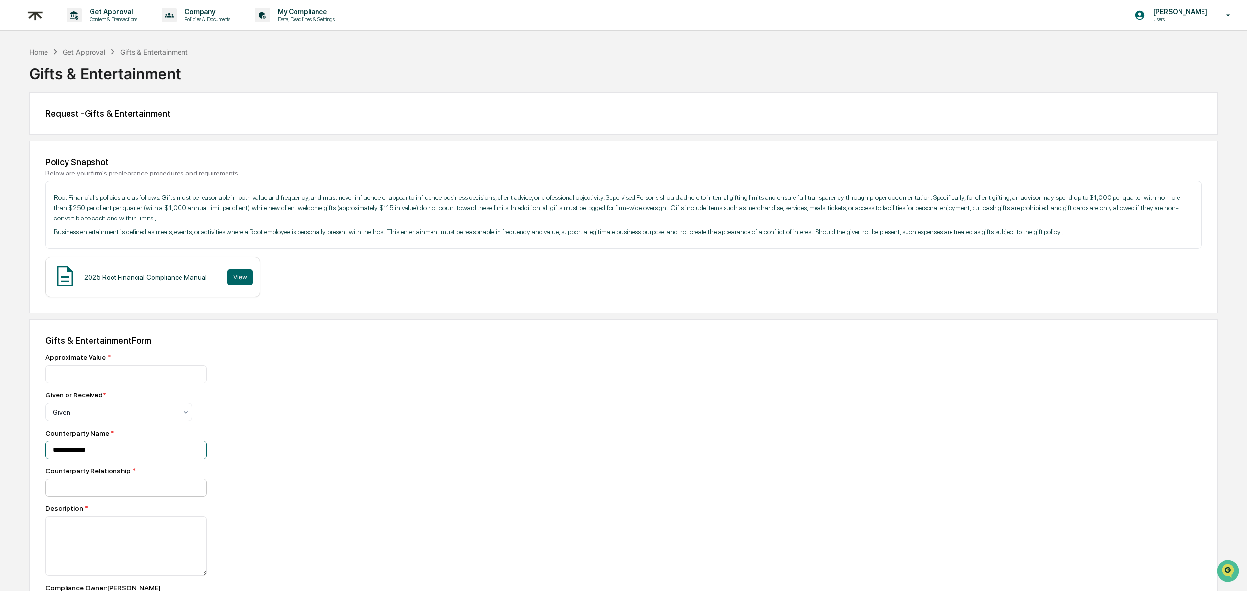
type input "**********"
click at [94, 497] on input at bounding box center [125, 488] width 161 height 18
type input "******"
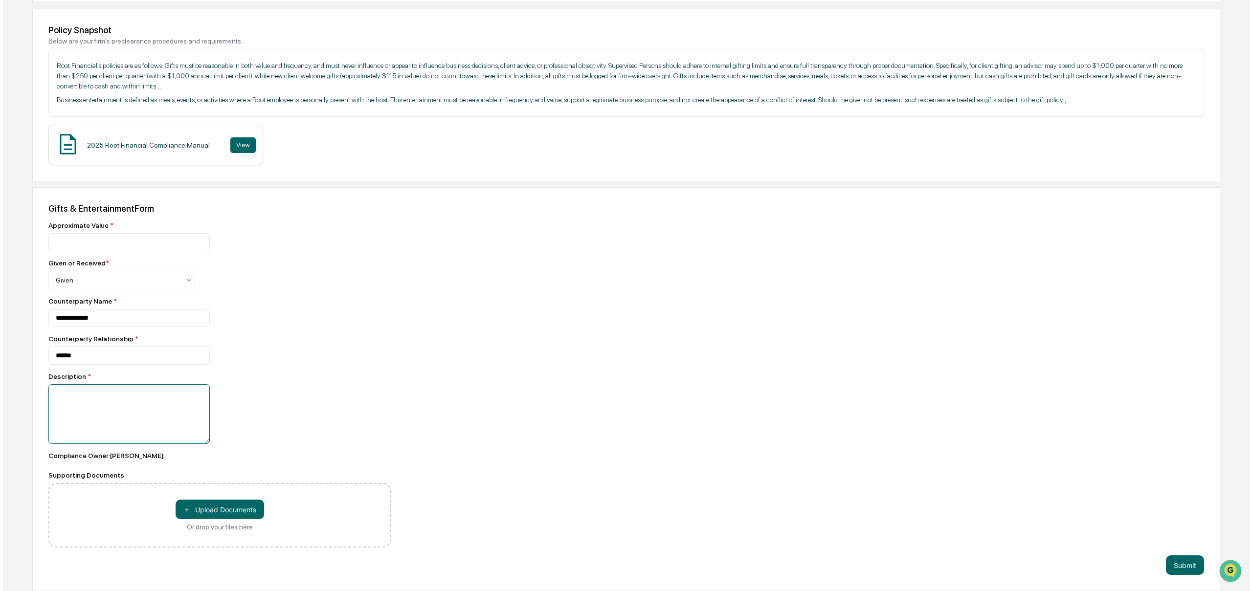
scroll to position [148, 0]
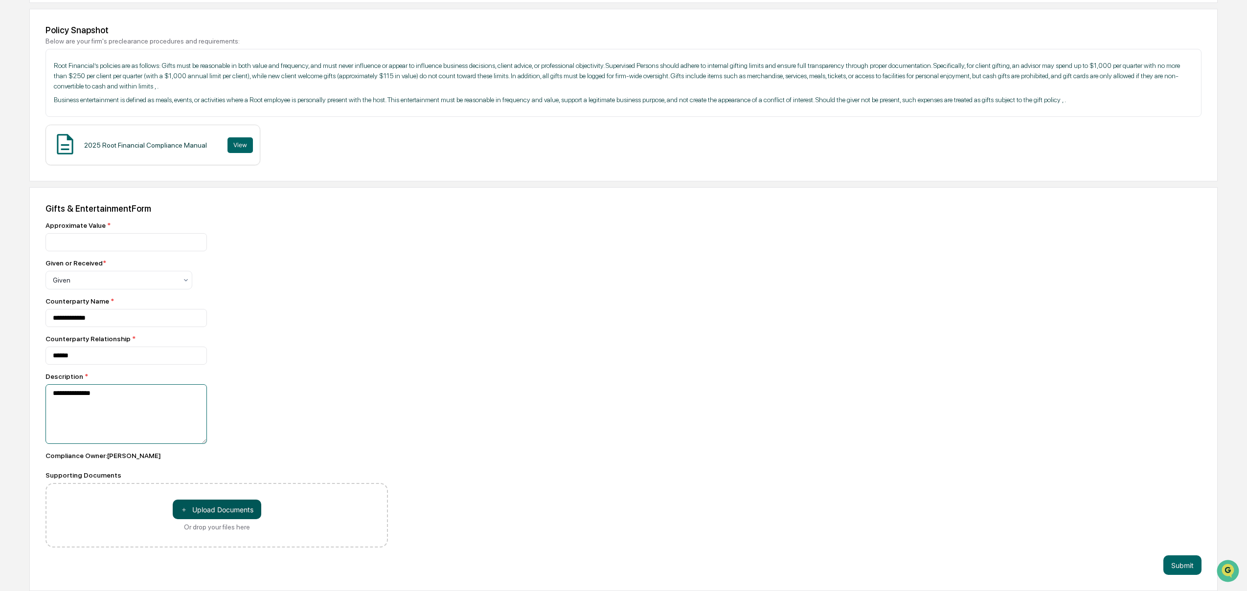
type textarea "**********"
click at [207, 511] on button "＋ Upload Documents" at bounding box center [217, 510] width 89 height 20
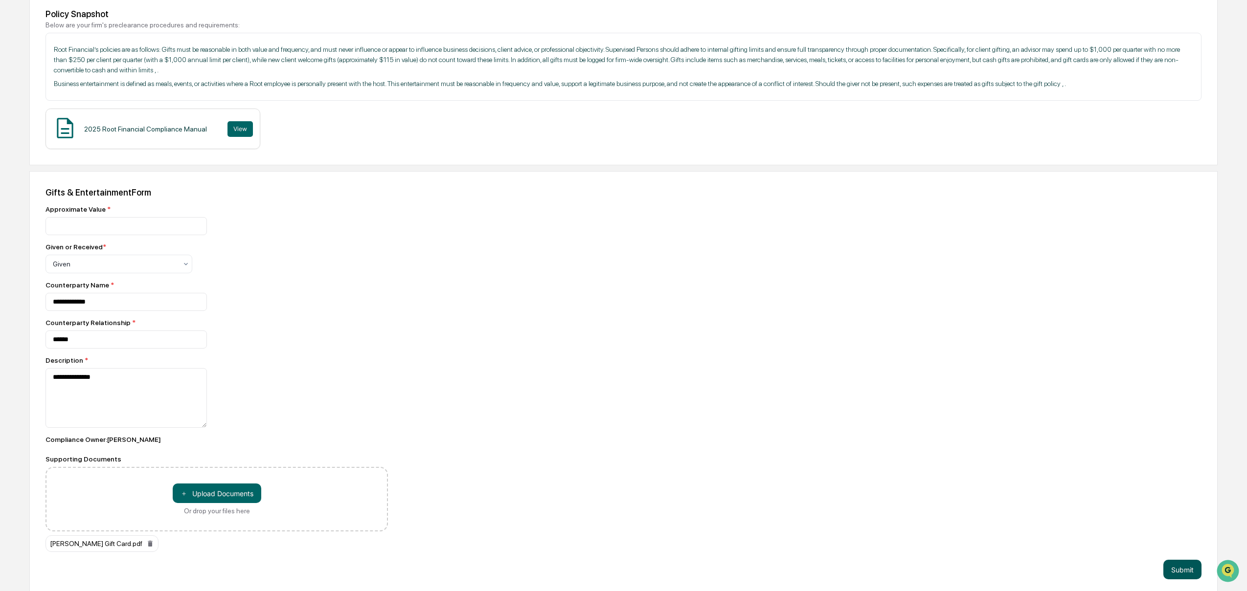
click at [1182, 580] on button "Submit" at bounding box center [1182, 570] width 38 height 20
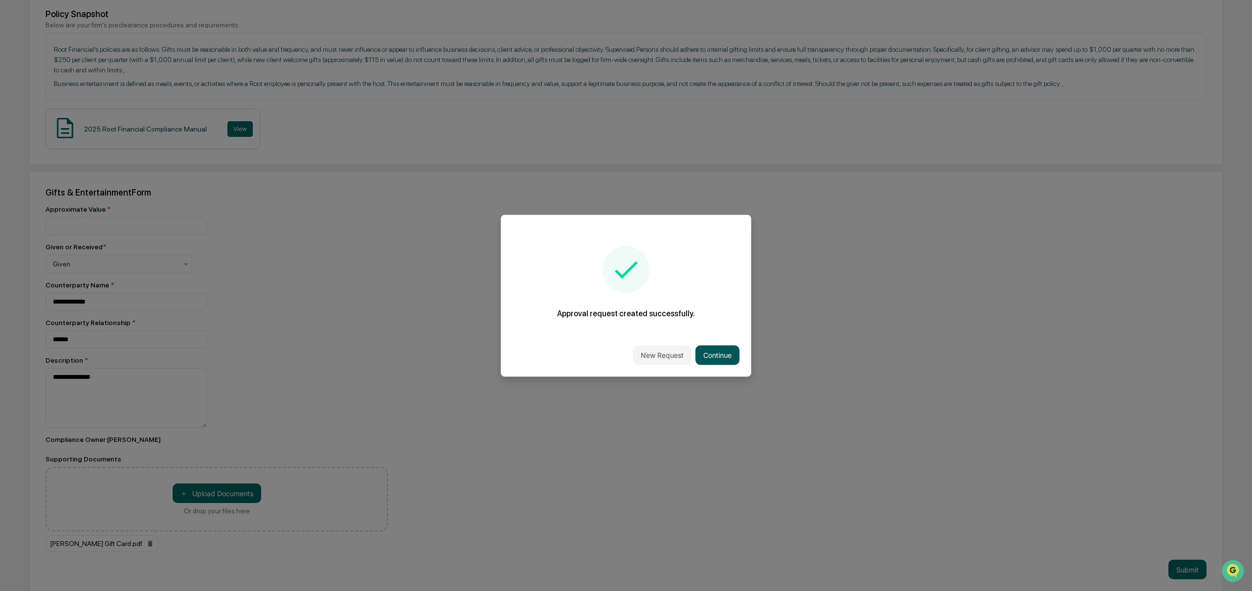
click at [725, 353] on button "Continue" at bounding box center [718, 355] width 44 height 20
